Goal: Use online tool/utility: Utilize a website feature to perform a specific function

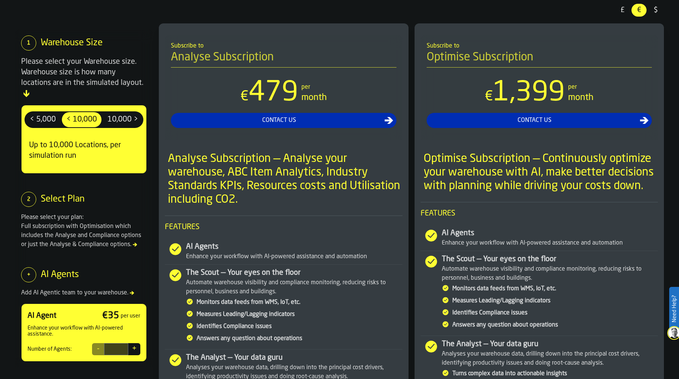
click at [625, 10] on span "£" at bounding box center [623, 10] width 12 height 10
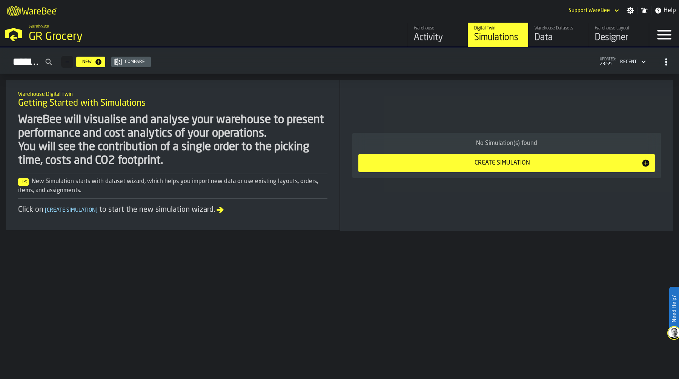
click at [63, 33] on div "GR Grocery" at bounding box center [131, 37] width 204 height 14
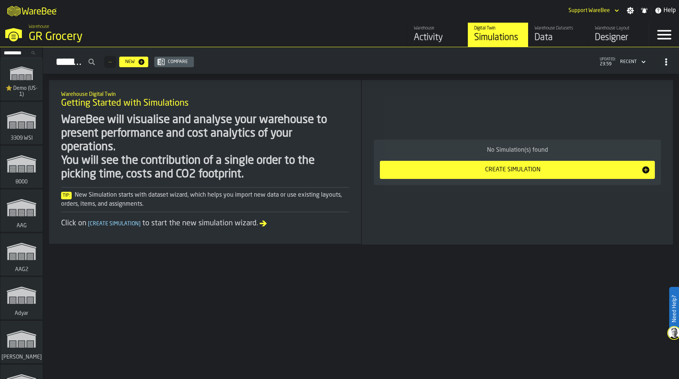
click at [12, 51] on input "Search..." at bounding box center [21, 53] width 39 height 8
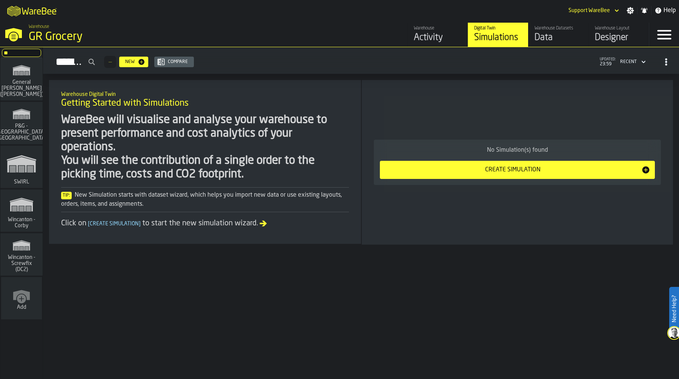
type input "*"
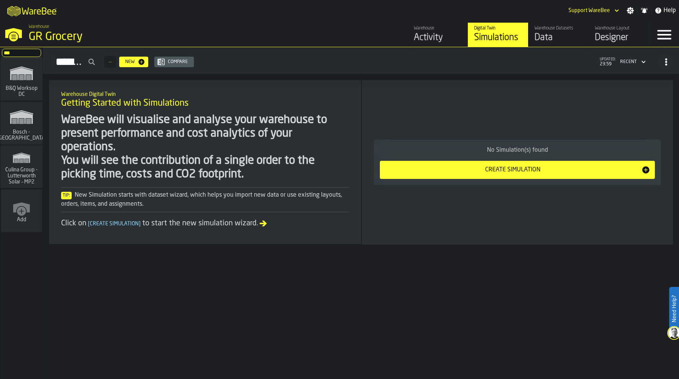
type input "***"
click at [12, 79] on rect "link-to-/wh/i/15c7d959-c638-4b83-a22d-531b306f71a1/simulations" at bounding box center [14, 79] width 5 height 0
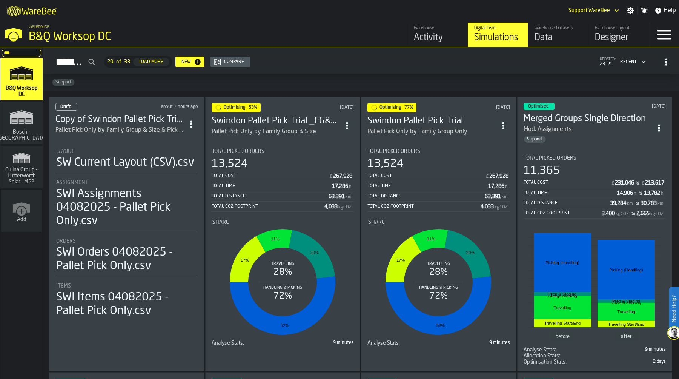
click at [279, 196] on div "Total Distance" at bounding box center [270, 196] width 117 height 5
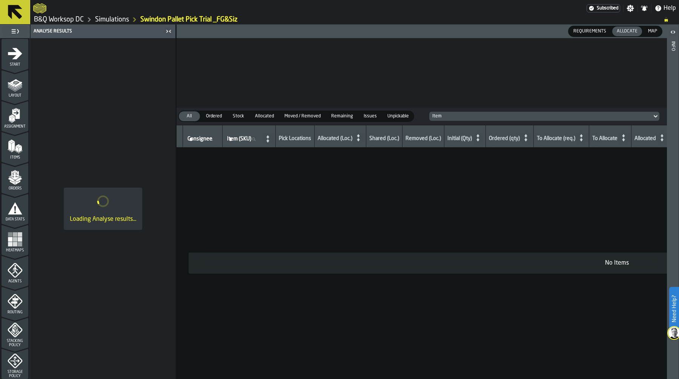
click at [9, 89] on icon "menu Layout" at bounding box center [15, 84] width 15 height 15
